Goal: Task Accomplishment & Management: Manage account settings

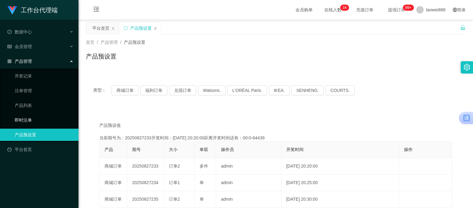
click at [28, 116] on link "即时注单" at bounding box center [44, 120] width 59 height 12
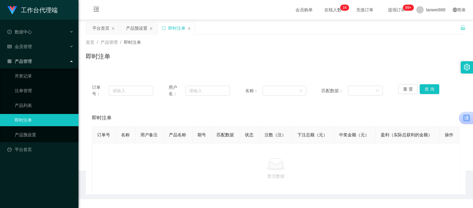
click at [23, 128] on ul "开奖记录 注单管理 产品列表 即时注单 产品预设置" at bounding box center [39, 106] width 78 height 74
click at [23, 129] on link "产品预设置" at bounding box center [44, 135] width 59 height 12
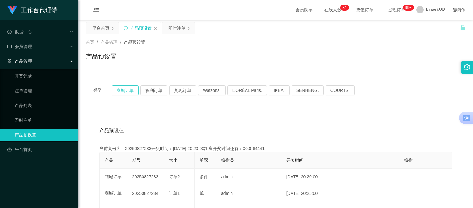
click at [134, 93] on button "商城订单" at bounding box center [125, 90] width 27 height 10
click at [127, 93] on button "商城订单" at bounding box center [125, 90] width 27 height 10
click at [35, 45] on div "会员管理" at bounding box center [39, 46] width 78 height 12
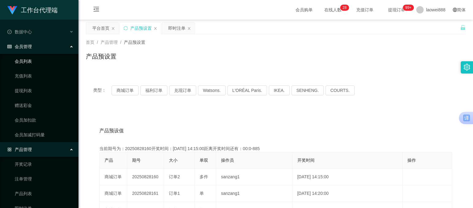
click at [29, 64] on link "会员列表" at bounding box center [44, 61] width 59 height 12
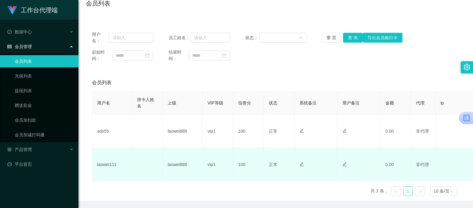
scroll to position [61, 0]
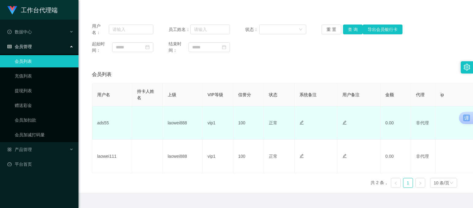
click at [423, 127] on td "非代理" at bounding box center [423, 122] width 25 height 33
drag, startPoint x: 404, startPoint y: 121, endPoint x: 172, endPoint y: 113, distance: 232.4
click at [399, 120] on td "0.00" at bounding box center [395, 122] width 31 height 33
click at [102, 122] on td "ads55" at bounding box center [112, 122] width 40 height 33
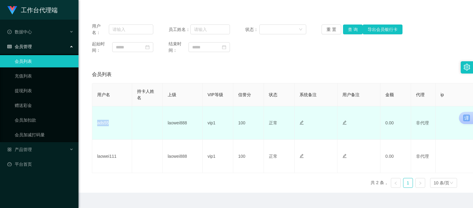
copy td "ads55"
click at [102, 122] on td "ads55" at bounding box center [112, 122] width 40 height 33
copy td "ads55"
click at [102, 122] on td "ads55" at bounding box center [112, 122] width 40 height 33
click at [111, 127] on td "ads55" at bounding box center [112, 122] width 40 height 33
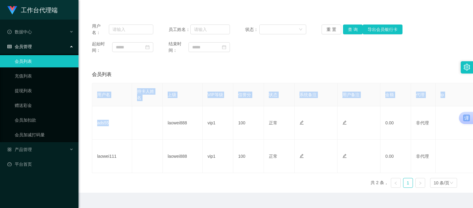
drag, startPoint x: 108, startPoint y: 122, endPoint x: 89, endPoint y: 121, distance: 18.1
click at [89, 121] on div "会员列表 用户名 持卡人姓名 上级 VIP等级 信誉分 状态 系统备注 用户备注 金额 代理 ip 操作 ads55 laowei888 vip1 100 正…" at bounding box center [276, 129] width 380 height 127
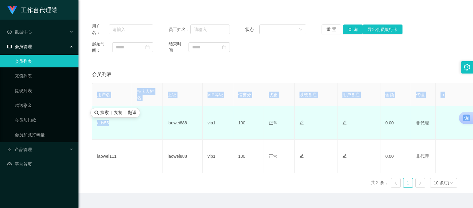
click at [108, 123] on td "ads55" at bounding box center [112, 122] width 40 height 33
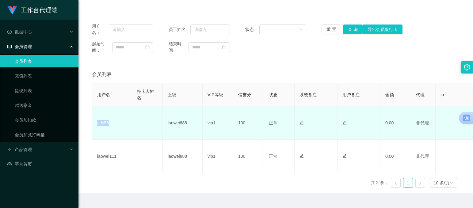
copy td "ads55"
drag, startPoint x: 108, startPoint y: 123, endPoint x: 98, endPoint y: 123, distance: 9.8
click at [98, 123] on td "ads55" at bounding box center [112, 122] width 40 height 33
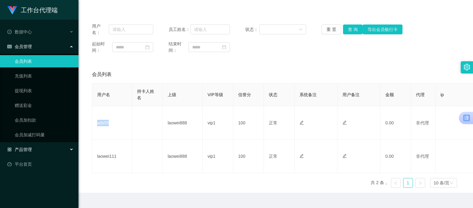
click at [29, 147] on span "产品管理" at bounding box center [19, 149] width 25 height 5
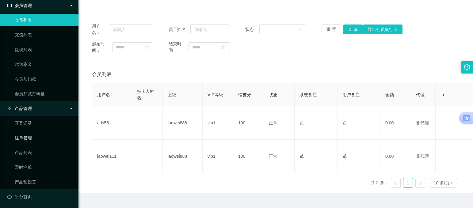
scroll to position [42, 0]
click at [32, 138] on link "注单管理" at bounding box center [44, 137] width 59 height 12
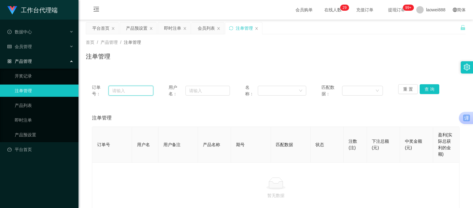
click at [133, 93] on input "text" at bounding box center [130, 91] width 45 height 10
click at [199, 94] on input "text" at bounding box center [207, 91] width 44 height 10
paste input "ads55"
type input "ads55"
click at [429, 89] on button "查 询" at bounding box center [429, 89] width 20 height 10
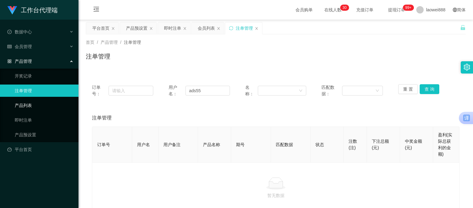
click at [34, 109] on link "产品列表" at bounding box center [44, 105] width 59 height 12
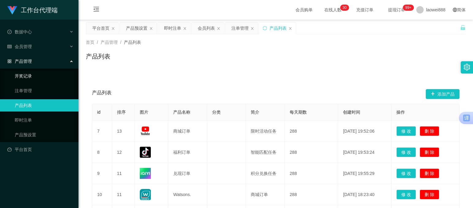
click at [36, 77] on link "开奖记录" at bounding box center [44, 76] width 59 height 12
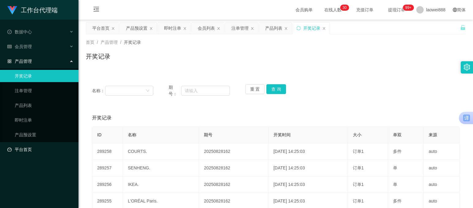
click at [33, 152] on link "平台首页" at bounding box center [40, 149] width 66 height 12
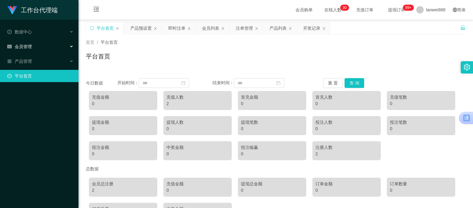
click at [29, 41] on div "会员管理" at bounding box center [39, 46] width 78 height 12
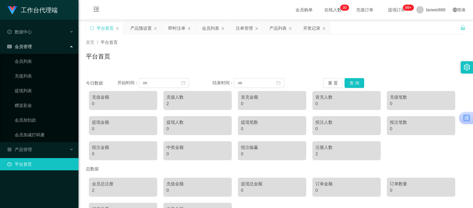
click at [291, 7] on span "会员购单" at bounding box center [304, 10] width 26 height 20
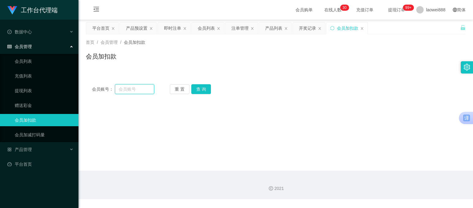
click at [129, 90] on input "text" at bounding box center [134, 89] width 39 height 10
paste input "ads55"
type input "ads55"
click at [207, 90] on button "查 询" at bounding box center [201, 89] width 20 height 10
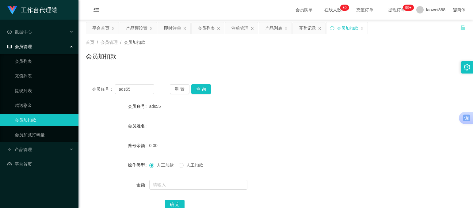
click at [291, 10] on span "会员购单" at bounding box center [304, 10] width 26 height 20
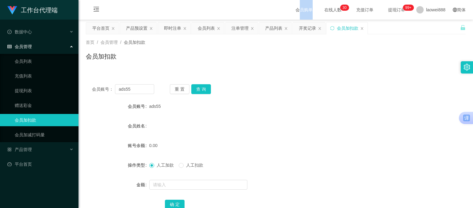
click at [291, 10] on span "会员购单" at bounding box center [304, 10] width 26 height 20
copy span "会员购单"
click at [291, 10] on span "会员购单" at bounding box center [304, 10] width 26 height 20
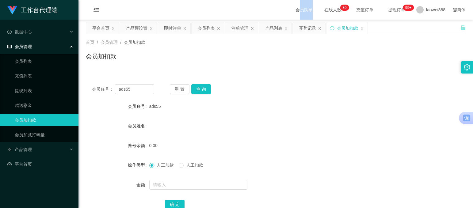
click at [291, 10] on span "会员购单" at bounding box center [304, 10] width 26 height 20
click at [246, 9] on div "会员购单 在线人数 0 1 2 3 4 5 6 7 8 9 0 1 2 3 4 5 6 7 8 9 0 1 2 3 4 5 6 7 8 9 0 1 2 3 4…" at bounding box center [275, 10] width 394 height 20
click at [291, 9] on span "会员购单" at bounding box center [304, 10] width 26 height 20
click at [234, 27] on div "注单管理" at bounding box center [239, 28] width 17 height 12
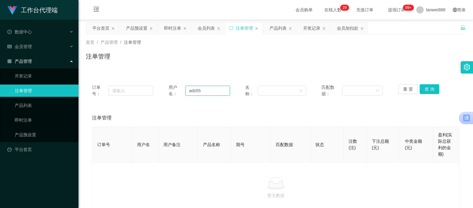
drag, startPoint x: 208, startPoint y: 89, endPoint x: 189, endPoint y: 89, distance: 18.4
click at [189, 89] on input "ads55" at bounding box center [207, 91] width 44 height 10
type input "a"
click at [36, 71] on link "开奖记录" at bounding box center [44, 76] width 59 height 12
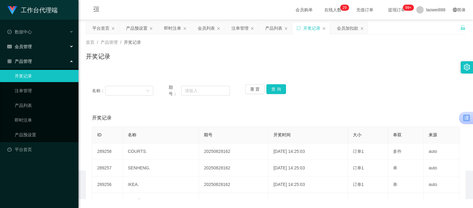
click at [44, 43] on div "会员管理" at bounding box center [39, 46] width 78 height 12
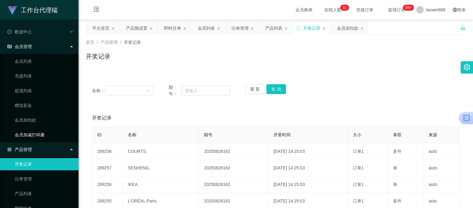
click at [40, 129] on link "会员加减打码量" at bounding box center [44, 135] width 59 height 12
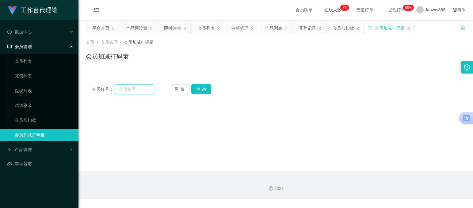
click at [134, 92] on input "text" at bounding box center [134, 89] width 39 height 10
paste input "ads55"
type input "ads55"
click at [201, 92] on button "查 询" at bounding box center [201, 89] width 20 height 10
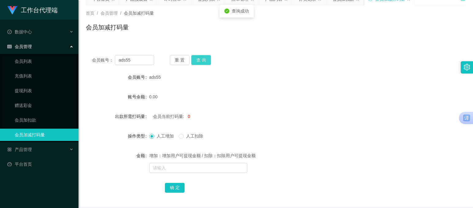
scroll to position [31, 0]
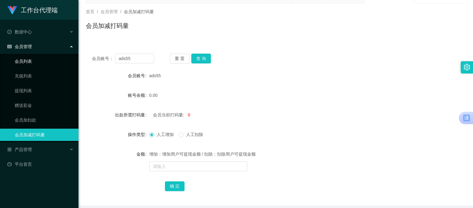
click at [35, 64] on link "会员列表" at bounding box center [44, 61] width 59 height 12
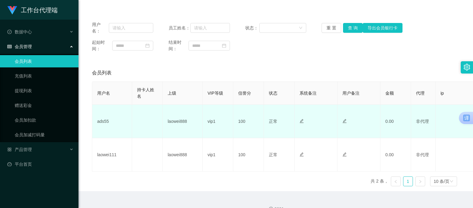
scroll to position [74, 0]
